Goal: Task Accomplishment & Management: Manage account settings

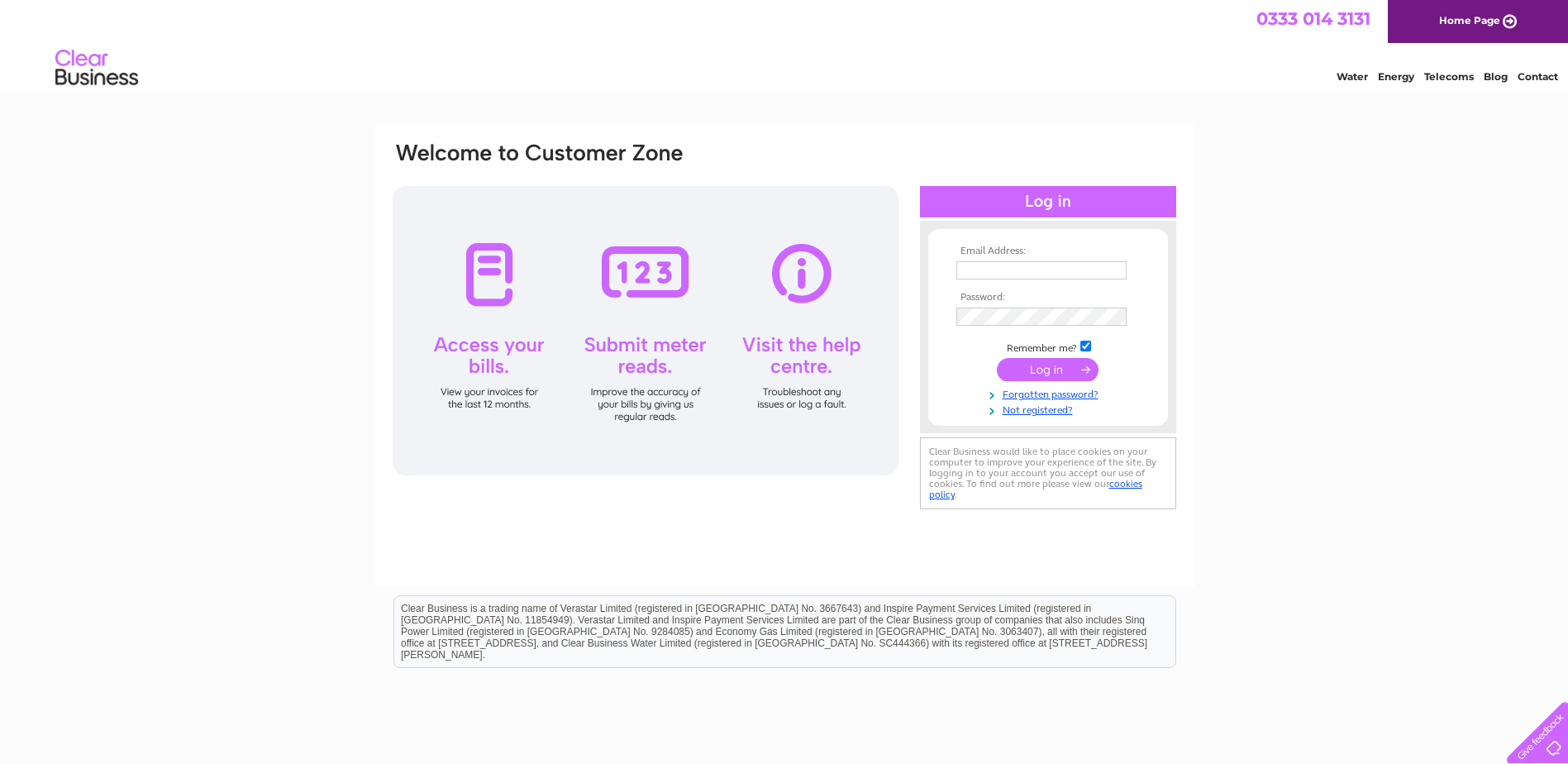
type input "info@hilstonandbennett.co.uk"
click at [1063, 373] on input "submit" at bounding box center [1047, 369] width 101 height 23
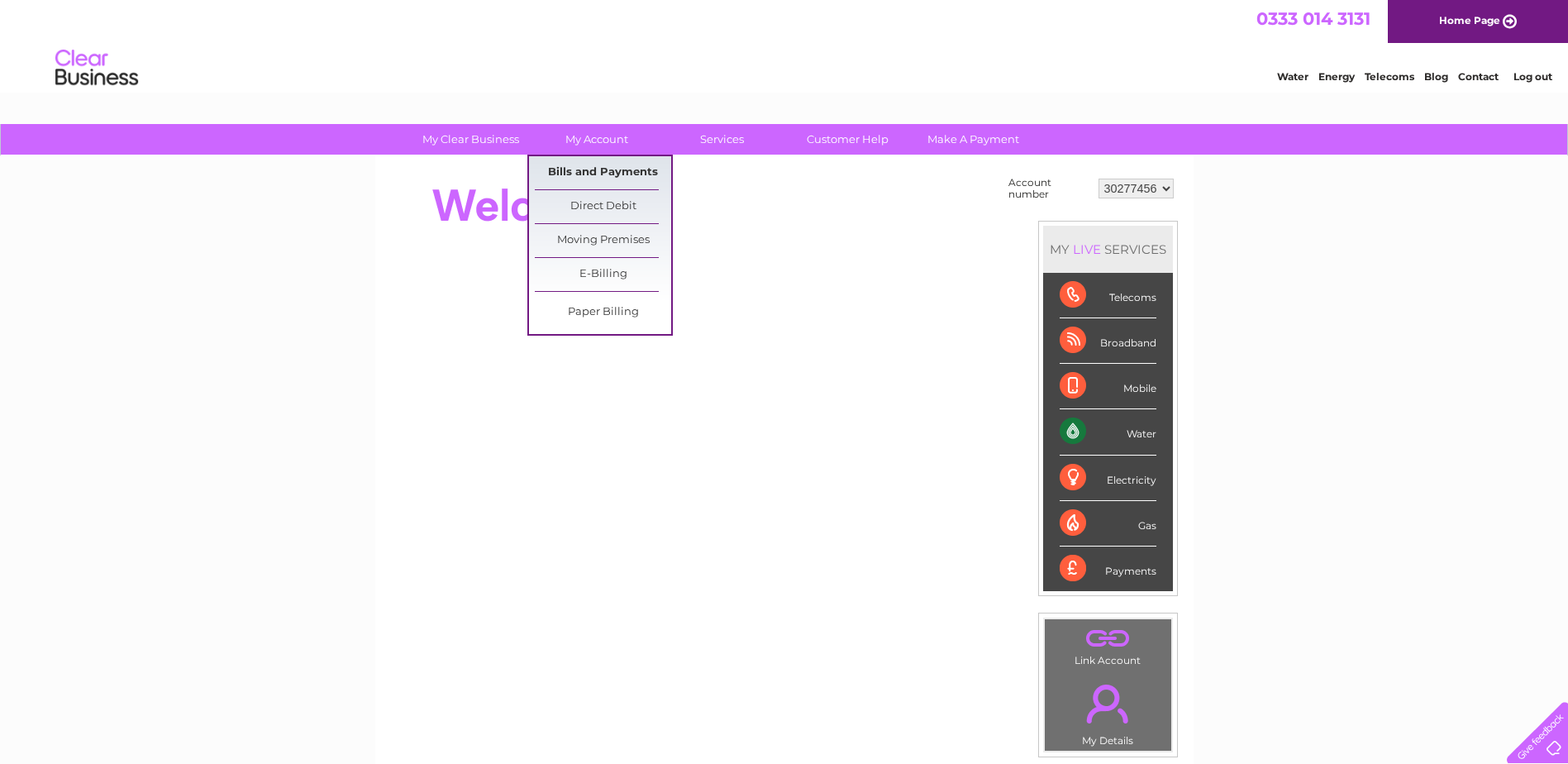
click at [585, 171] on link "Bills and Payments" at bounding box center [603, 172] width 136 height 33
click at [581, 169] on link "Bills and Payments" at bounding box center [603, 172] width 136 height 33
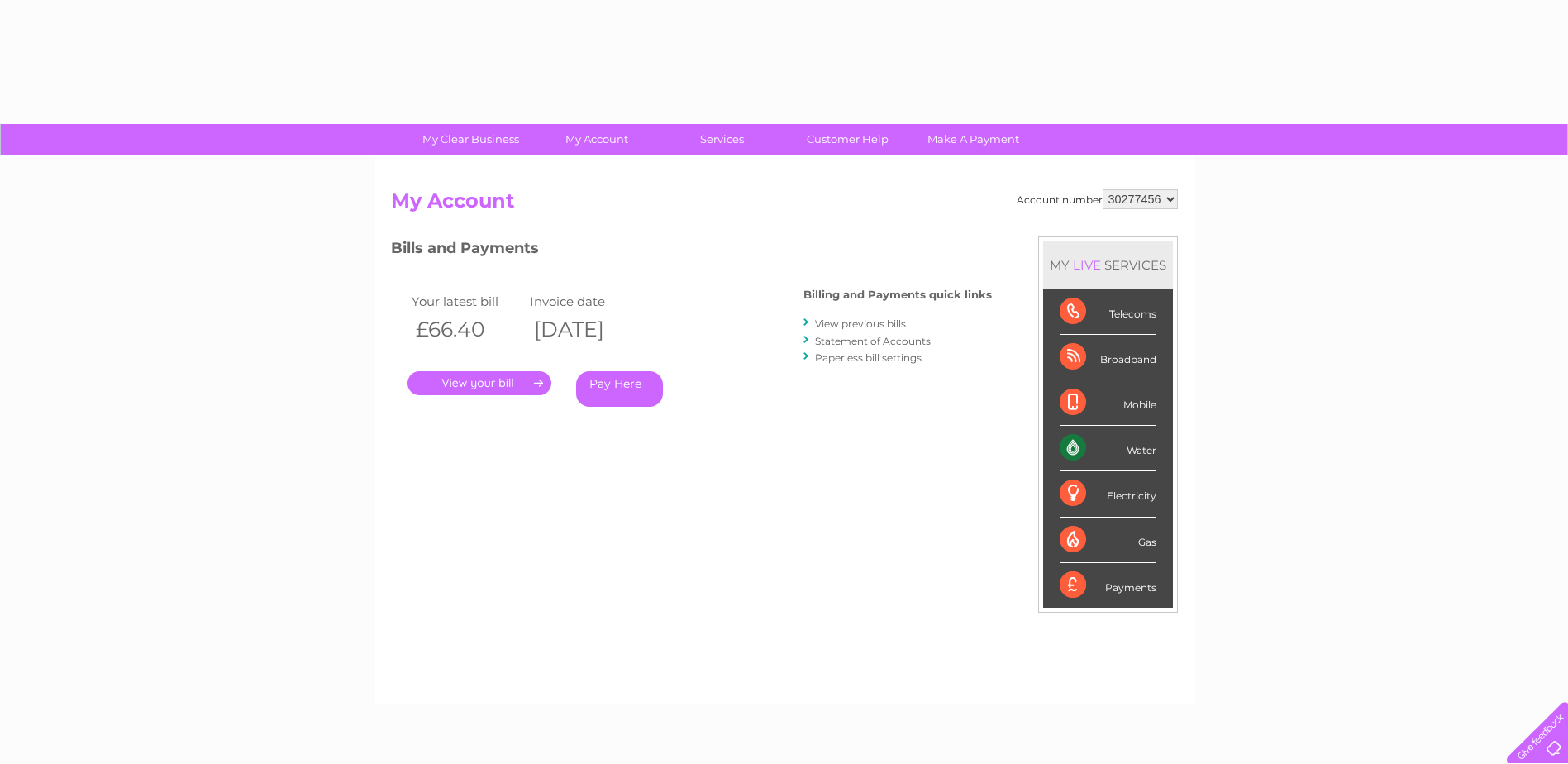
click at [492, 385] on link "." at bounding box center [479, 383] width 144 height 24
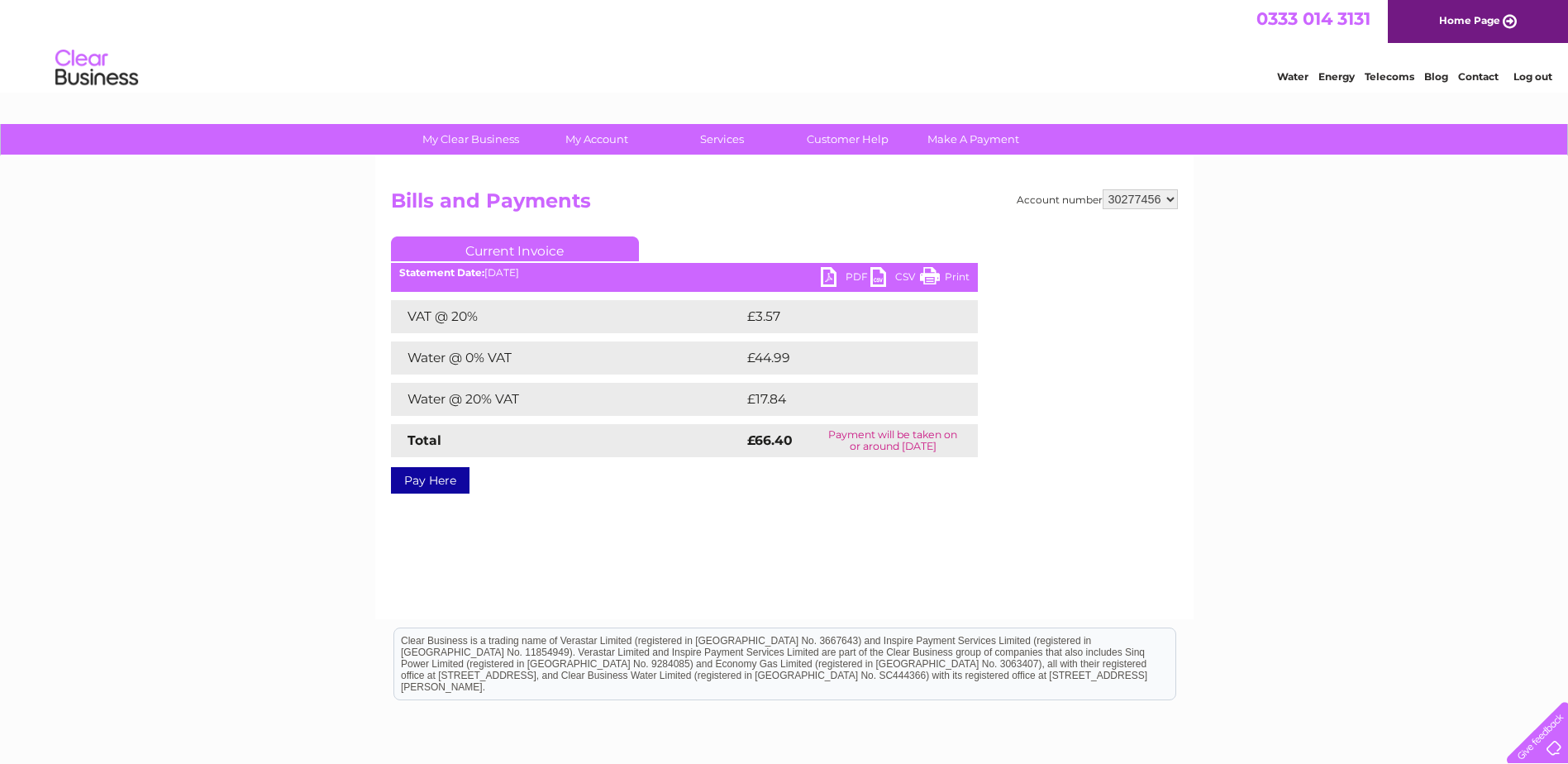
click at [952, 273] on link "Print" at bounding box center [945, 279] width 50 height 24
click at [852, 278] on link "PDF" at bounding box center [845, 279] width 50 height 24
